Goal: Find specific page/section: Find specific page/section

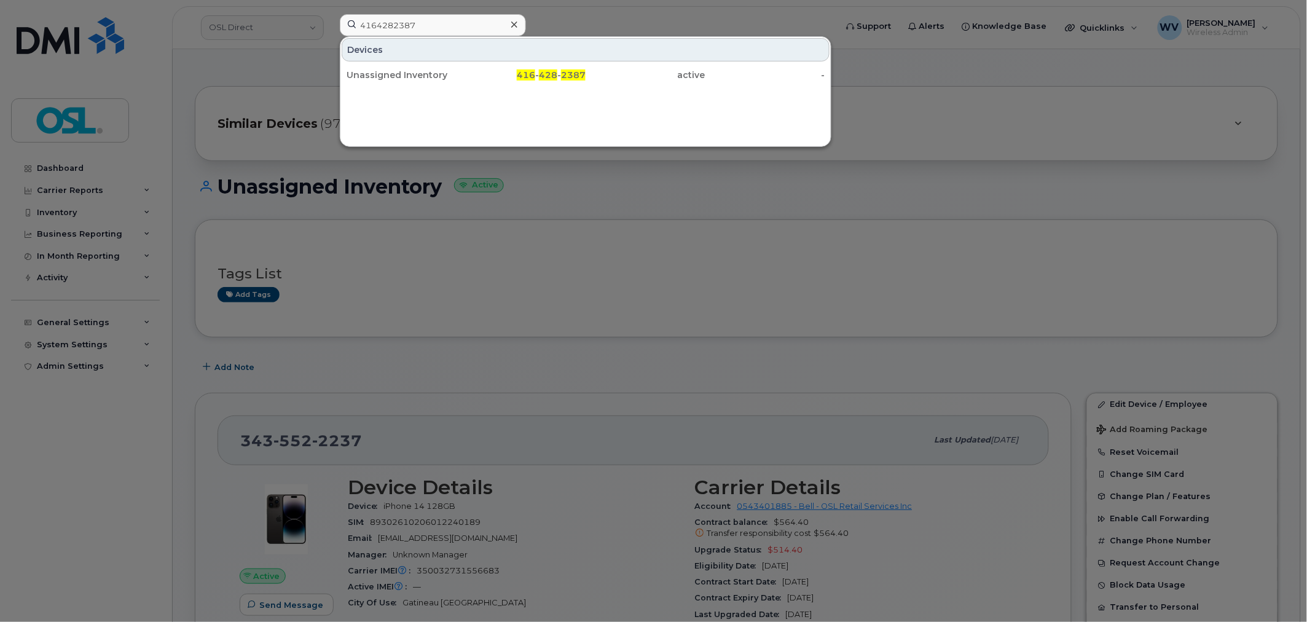
click at [483, 26] on input "4164282387" at bounding box center [433, 25] width 186 height 22
click at [486, 26] on input "4164282387" at bounding box center [433, 25] width 186 height 22
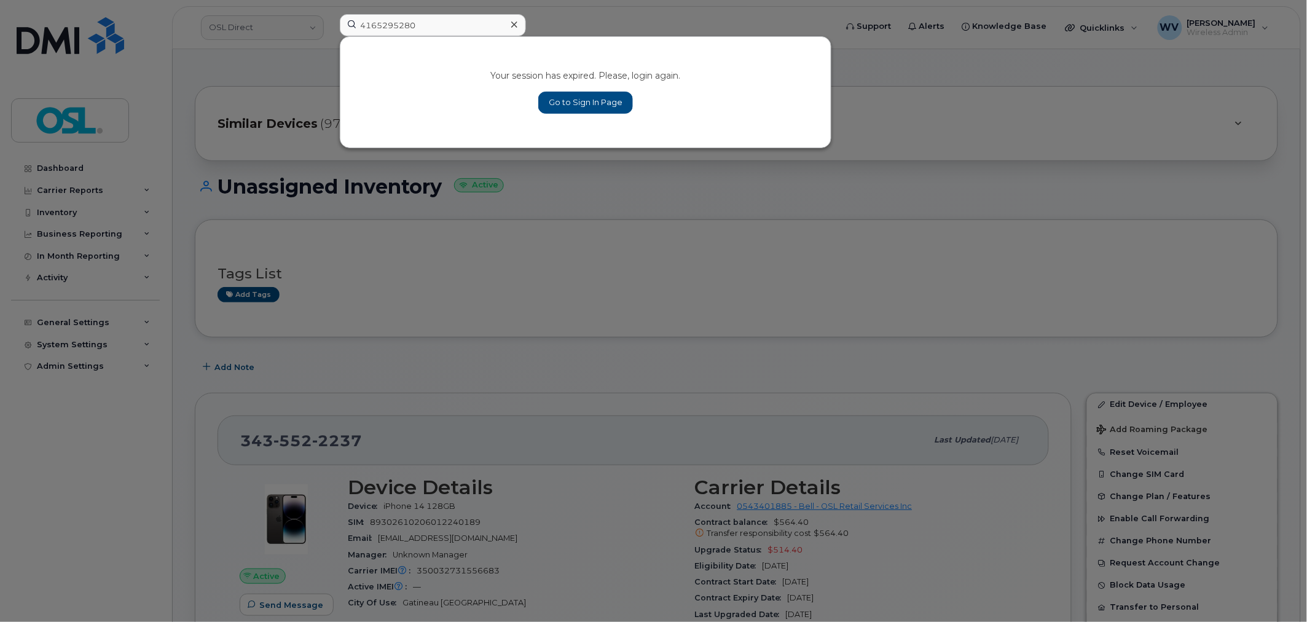
type input "4165295280"
click at [583, 107] on link "Go to Sign In Page" at bounding box center [585, 103] width 95 height 22
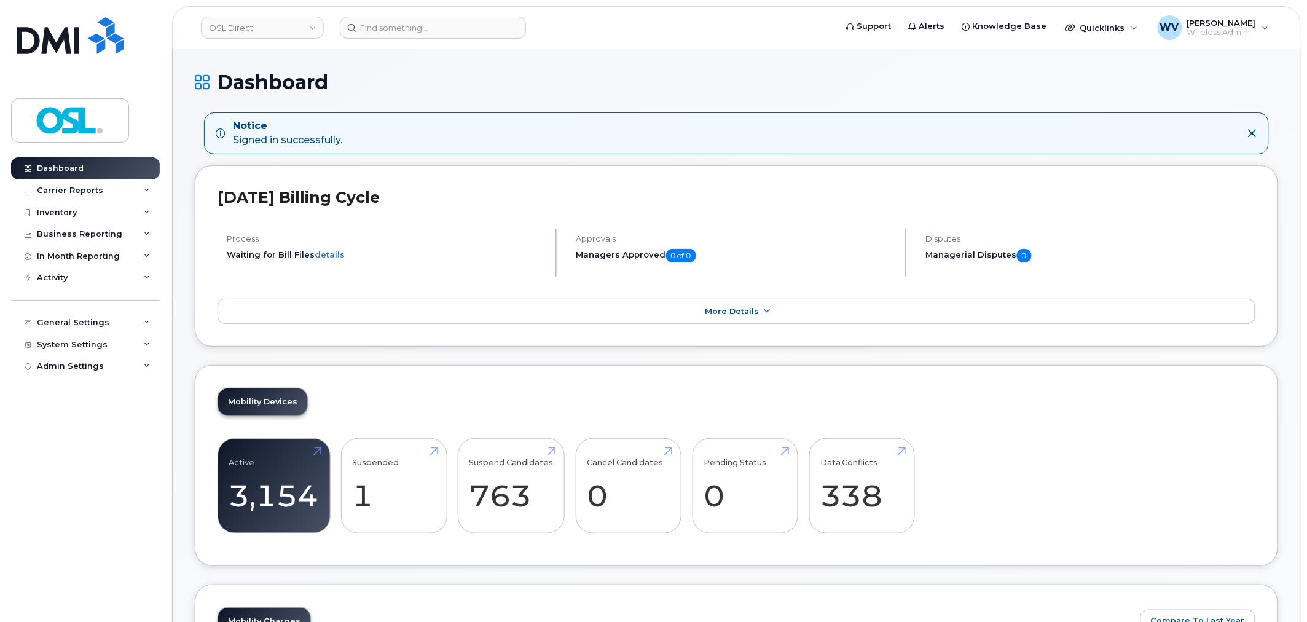
drag, startPoint x: 698, startPoint y: 52, endPoint x: 707, endPoint y: 61, distance: 12.6
click at [498, 26] on input at bounding box center [433, 28] width 186 height 22
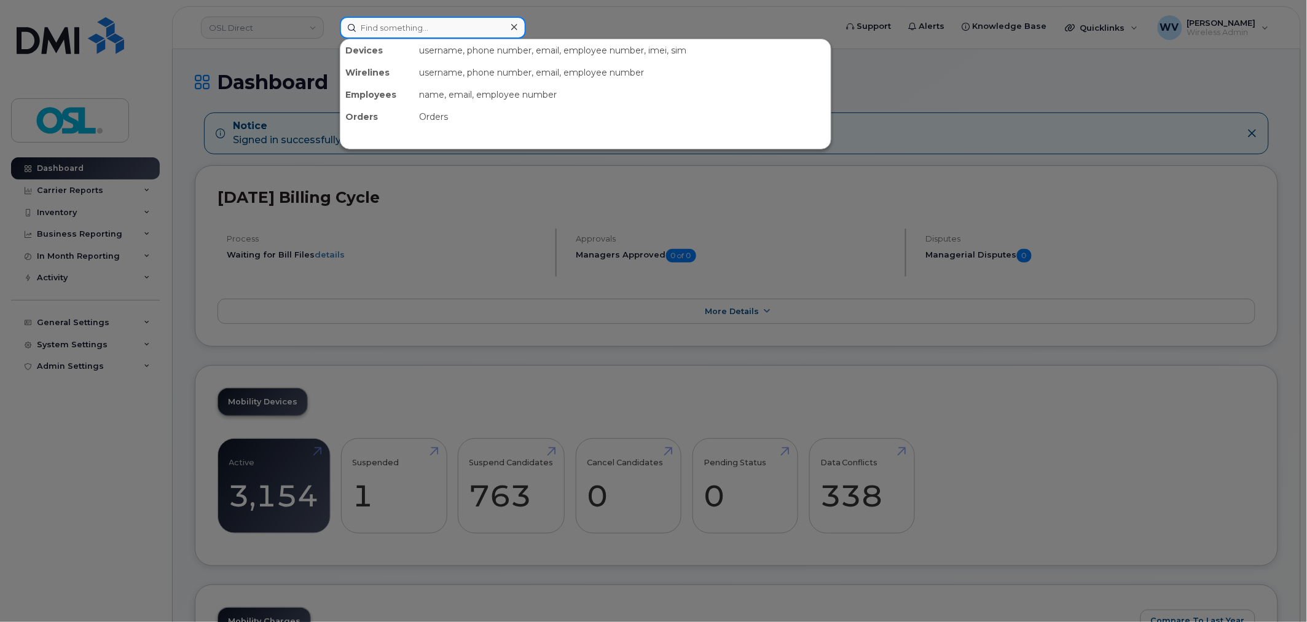
paste input "4165295280"
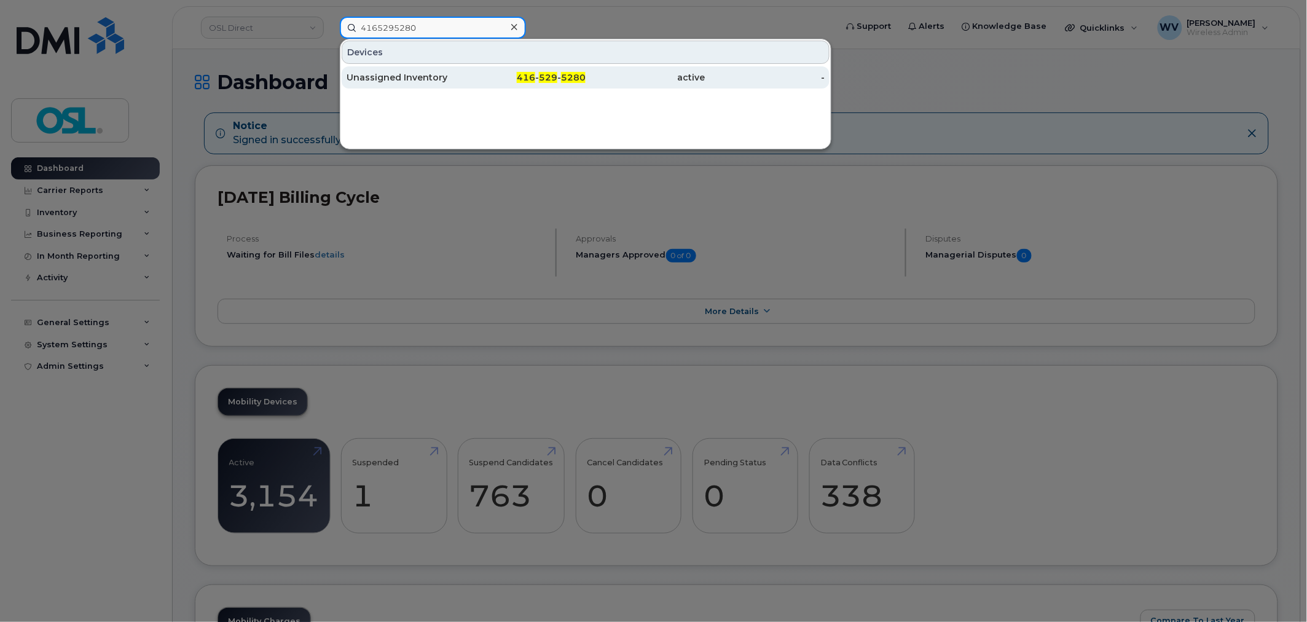
type input "4165295280"
click at [586, 70] on div "416 - 529 - 5280" at bounding box center [646, 77] width 120 height 22
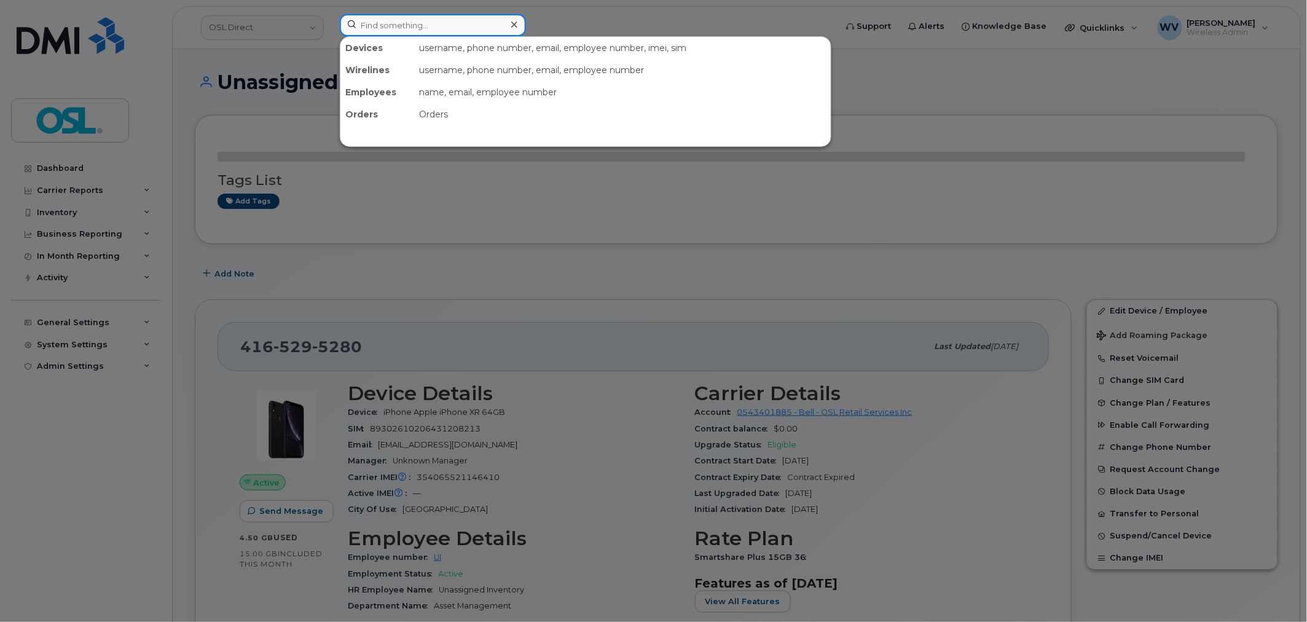
click at [375, 31] on input at bounding box center [433, 25] width 186 height 22
paste input "4165295280"
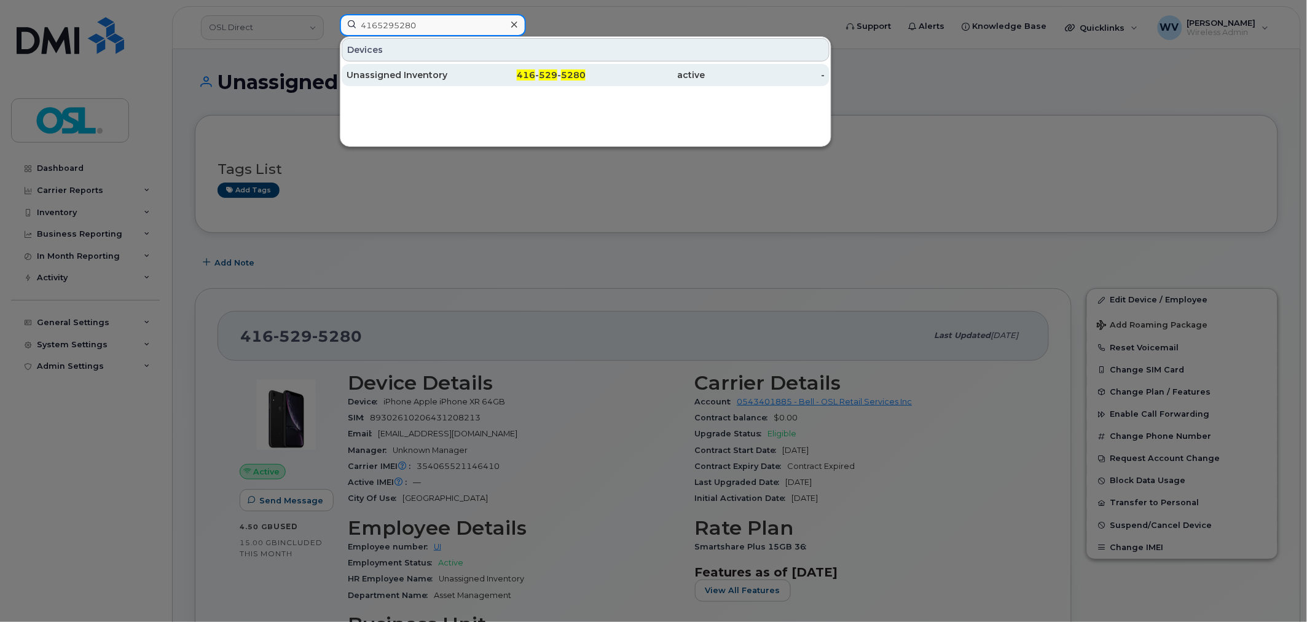
type input "4165295280"
click at [398, 78] on div "Unassigned Inventory" at bounding box center [407, 75] width 120 height 12
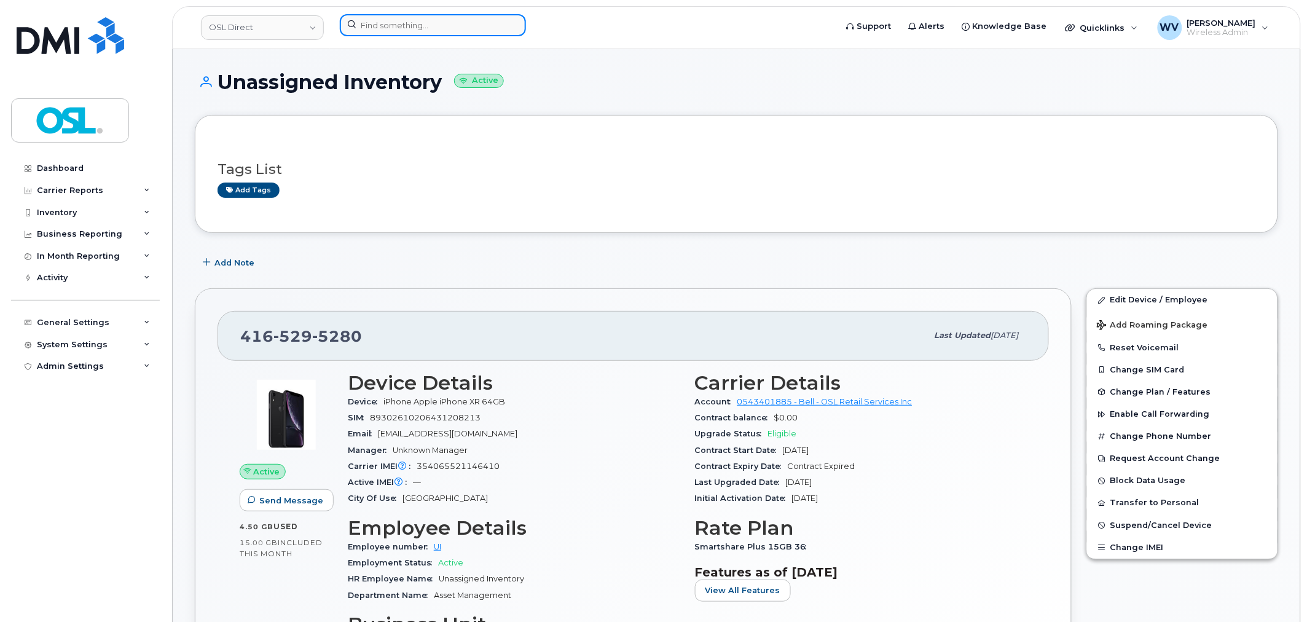
click at [398, 20] on input at bounding box center [433, 25] width 186 height 22
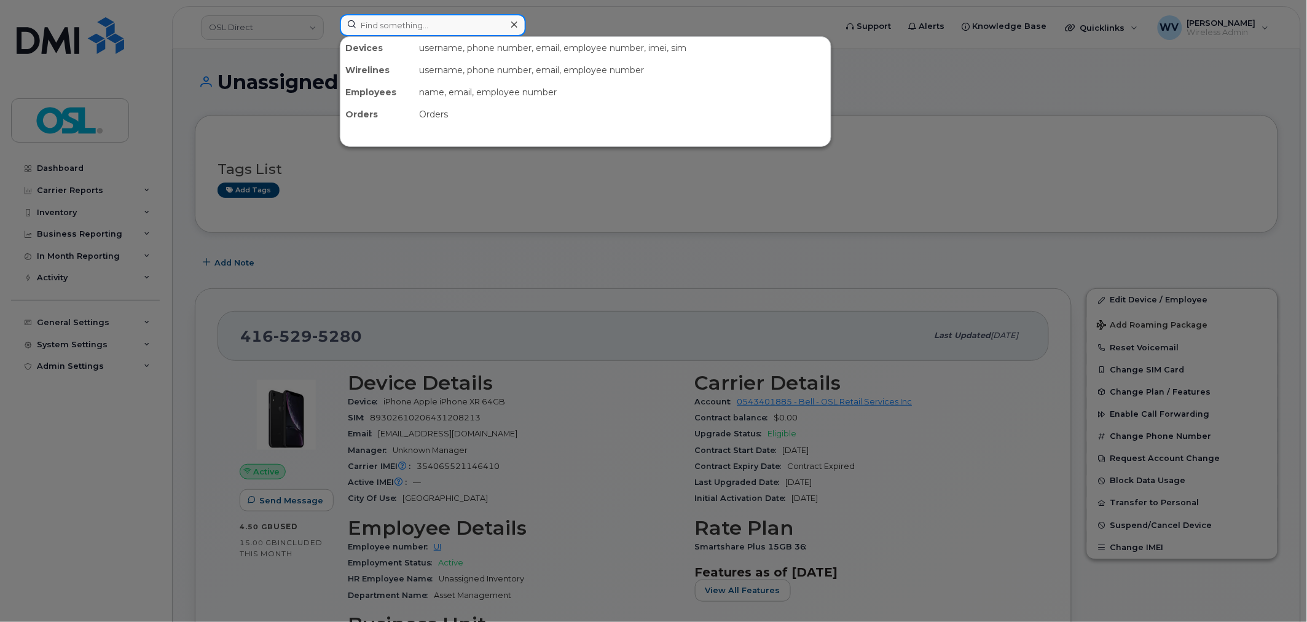
paste input "6475294872"
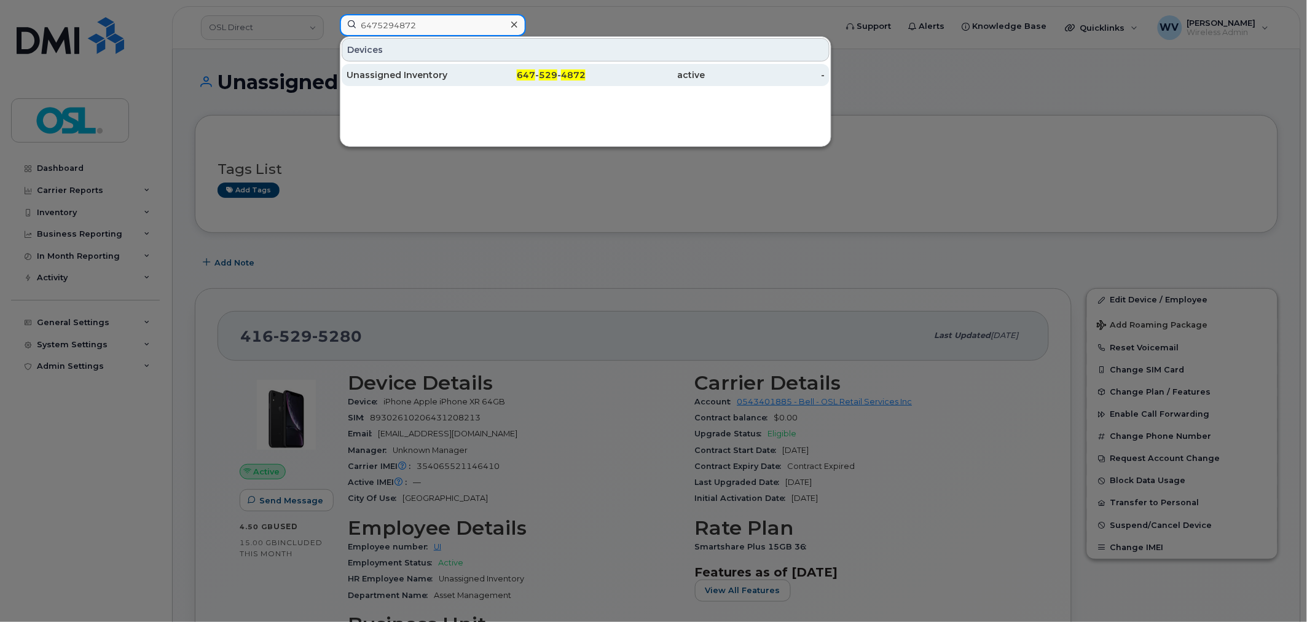
type input "6475294872"
click at [415, 65] on div "Unassigned Inventory" at bounding box center [407, 75] width 120 height 22
